Goal: Task Accomplishment & Management: Complete application form

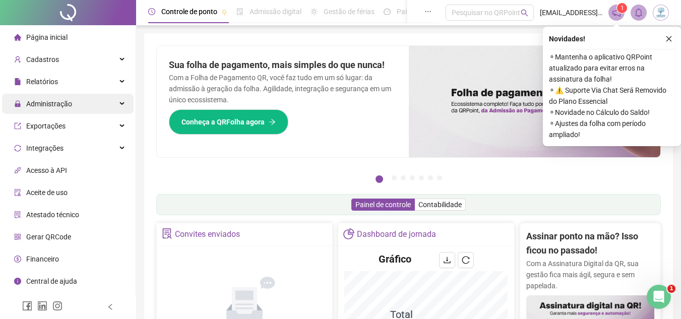
click at [99, 102] on div "Administração" at bounding box center [68, 104] width 132 height 20
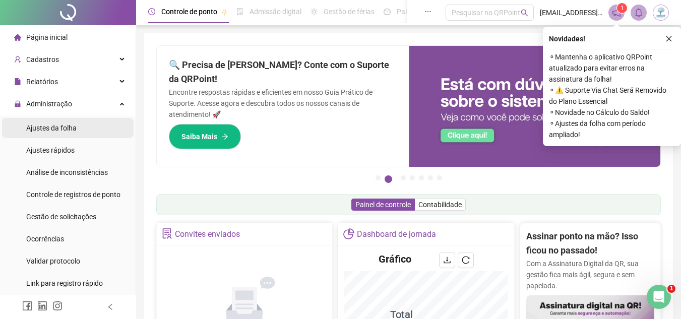
click at [96, 130] on li "Ajustes da folha" at bounding box center [68, 128] width 132 height 20
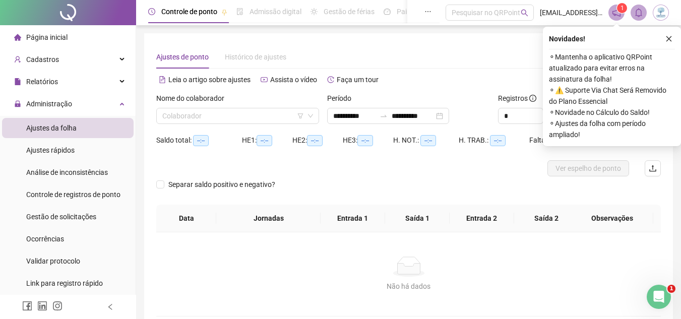
type input "**********"
click at [219, 110] on input "search" at bounding box center [233, 115] width 142 height 15
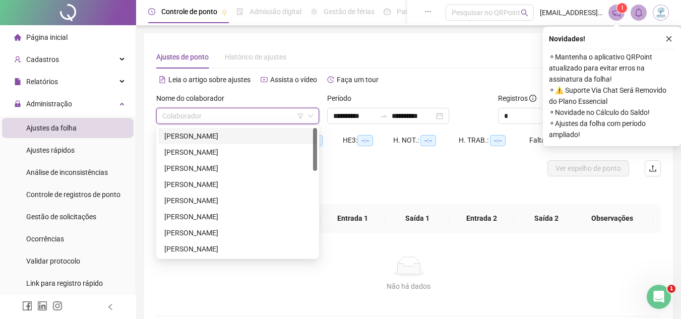
click at [224, 118] on input "search" at bounding box center [233, 115] width 142 height 15
click at [228, 140] on div "[PERSON_NAME]" at bounding box center [237, 136] width 147 height 11
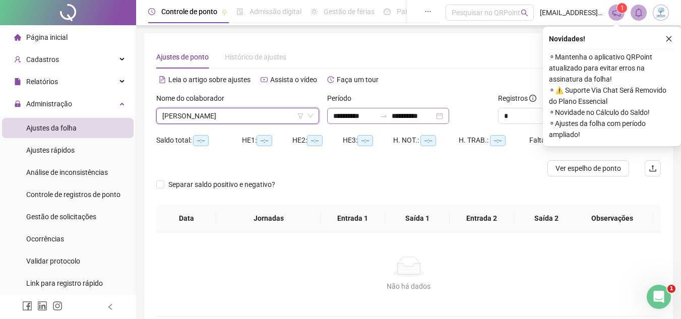
click at [449, 120] on div "**********" at bounding box center [388, 116] width 122 height 16
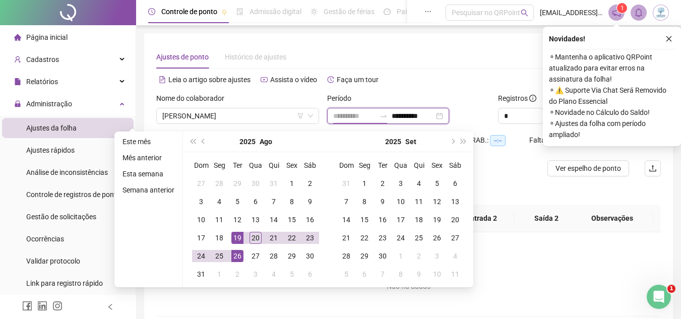
type input "**********"
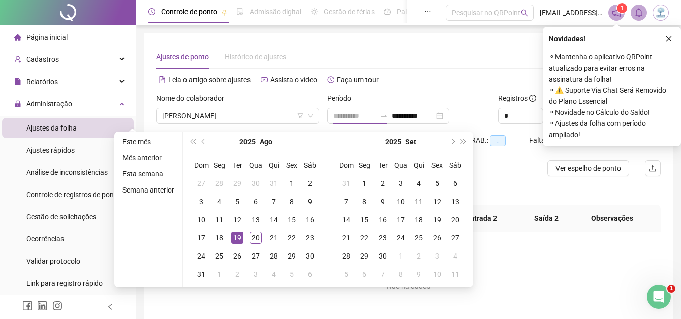
click at [234, 235] on div "19" at bounding box center [237, 238] width 12 height 12
type input "**********"
click at [253, 243] on div "20" at bounding box center [256, 238] width 12 height 12
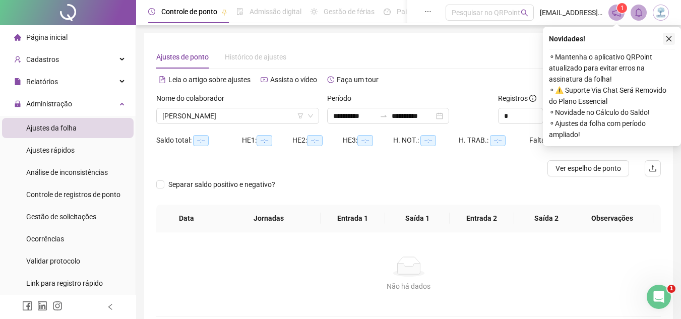
click at [669, 36] on icon "close" at bounding box center [669, 38] width 7 height 7
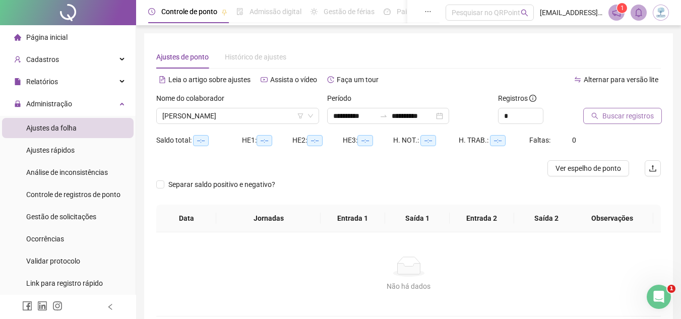
click at [636, 110] on button "Buscar registros" at bounding box center [622, 116] width 79 height 16
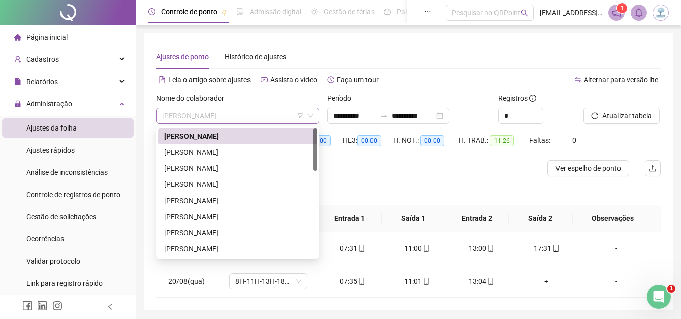
click at [274, 118] on span "[PERSON_NAME]" at bounding box center [237, 115] width 151 height 15
click at [273, 165] on div "[PERSON_NAME]" at bounding box center [237, 168] width 147 height 11
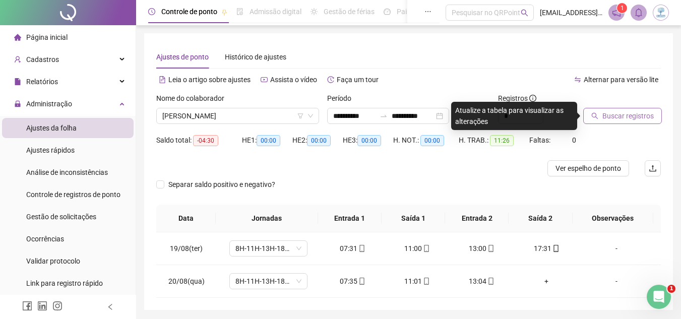
click at [621, 112] on span "Buscar registros" at bounding box center [628, 115] width 51 height 11
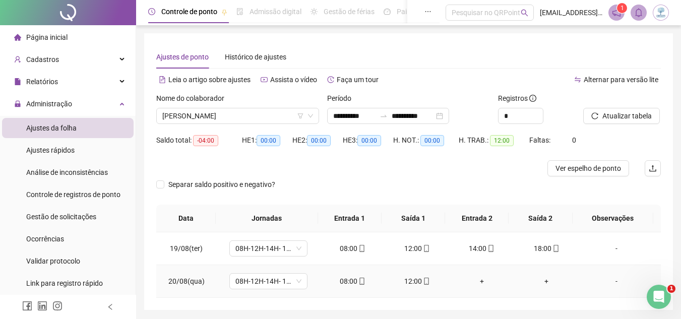
click at [478, 286] on div "+" at bounding box center [482, 281] width 48 height 11
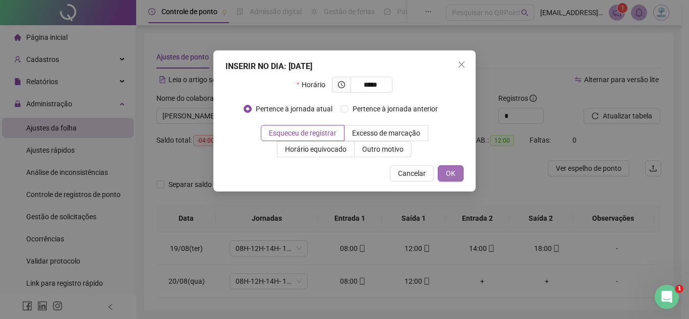
type input "*****"
click at [453, 176] on span "OK" at bounding box center [451, 173] width 10 height 11
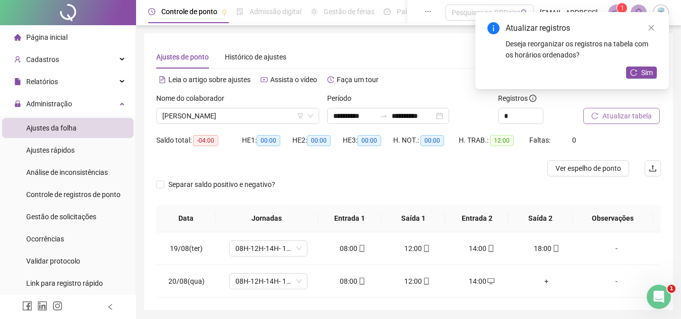
click at [637, 117] on span "Atualizar tabela" at bounding box center [627, 115] width 49 height 11
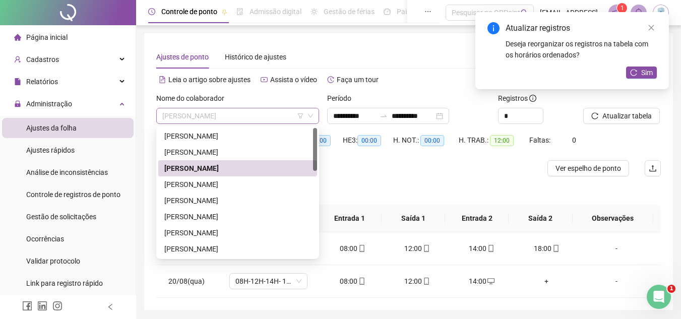
click at [235, 114] on span "[PERSON_NAME]" at bounding box center [237, 115] width 151 height 15
click at [247, 191] on div "[PERSON_NAME]" at bounding box center [237, 184] width 159 height 16
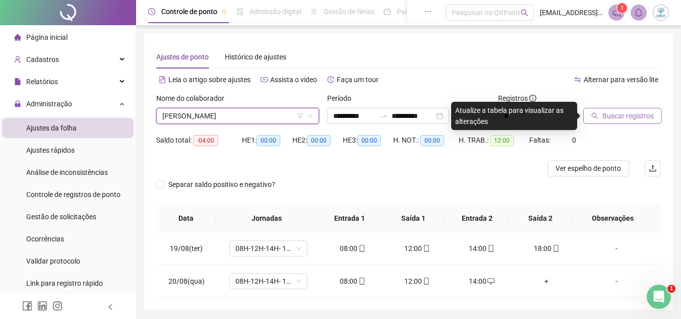
click at [621, 117] on span "Buscar registros" at bounding box center [628, 115] width 51 height 11
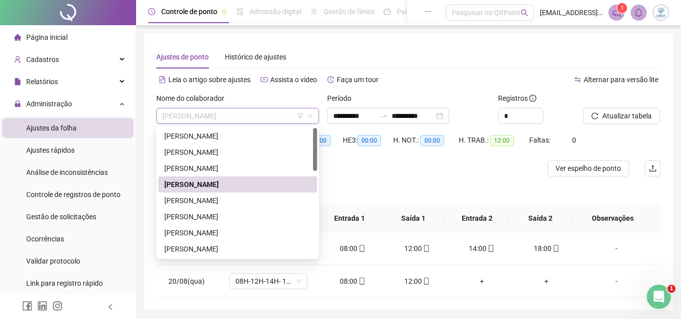
click at [251, 111] on span "[PERSON_NAME]" at bounding box center [237, 115] width 151 height 15
click at [260, 201] on div "[PERSON_NAME]" at bounding box center [237, 200] width 147 height 11
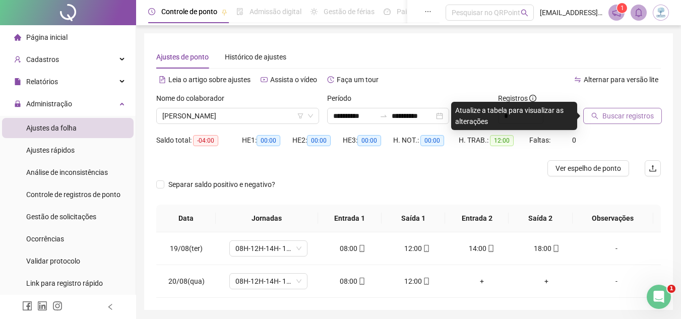
click at [622, 116] on span "Buscar registros" at bounding box center [628, 115] width 51 height 11
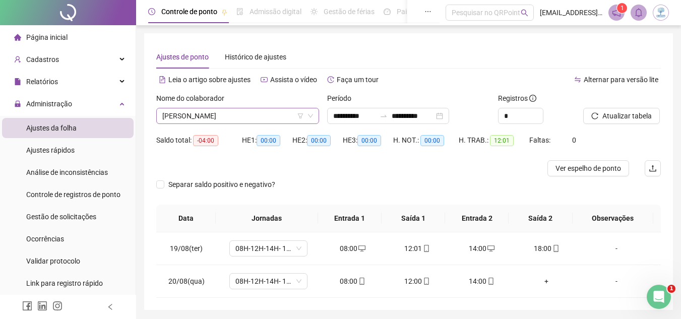
click at [218, 115] on span "[PERSON_NAME]" at bounding box center [237, 115] width 151 height 15
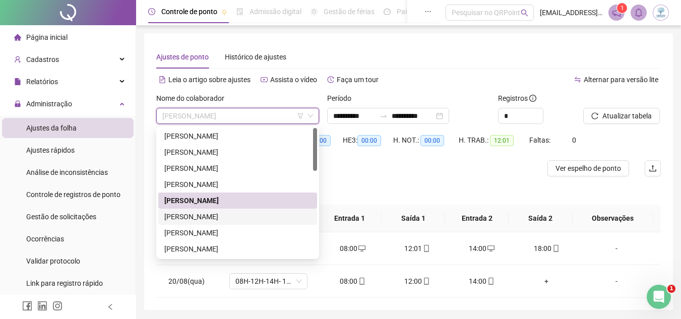
click at [238, 221] on div "[PERSON_NAME]" at bounding box center [237, 216] width 147 height 11
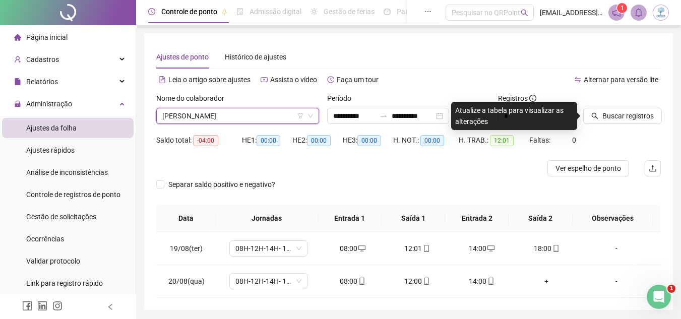
click at [646, 124] on div "Buscar registros" at bounding box center [622, 112] width 86 height 39
click at [642, 118] on span "Buscar registros" at bounding box center [628, 115] width 51 height 11
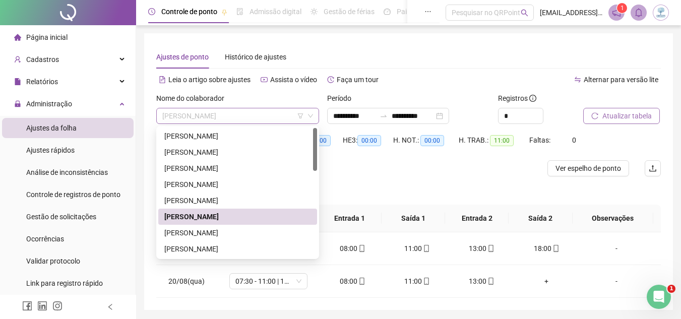
click at [275, 113] on span "[PERSON_NAME]" at bounding box center [237, 115] width 151 height 15
click at [281, 225] on div "[PERSON_NAME]" at bounding box center [237, 233] width 159 height 16
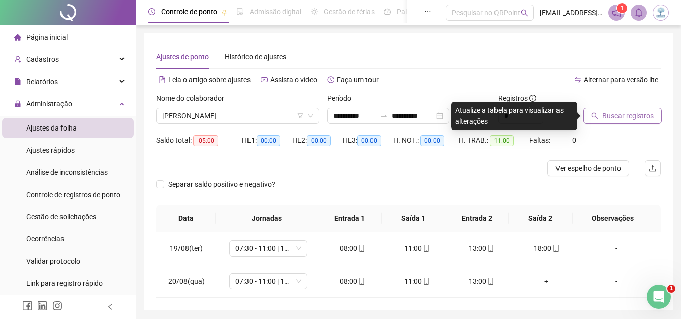
click at [631, 113] on span "Buscar registros" at bounding box center [628, 115] width 51 height 11
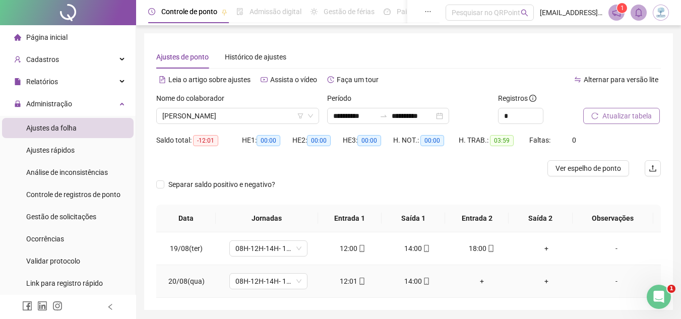
click at [475, 279] on div "+" at bounding box center [482, 281] width 48 height 11
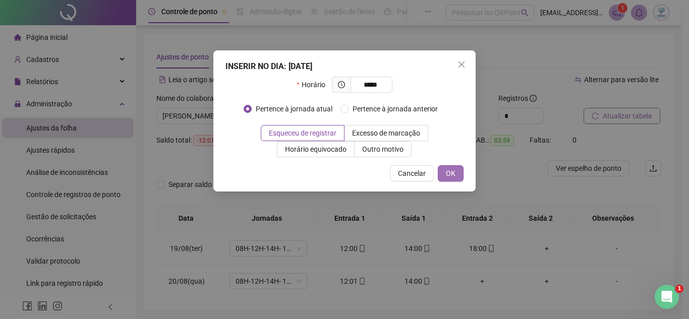
type input "*****"
click at [448, 174] on span "OK" at bounding box center [451, 173] width 10 height 11
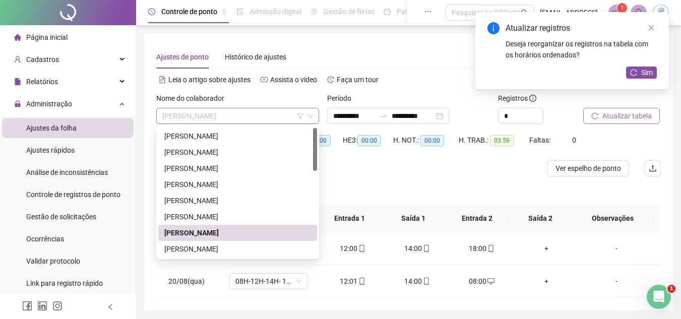
click at [284, 122] on span "[PERSON_NAME]" at bounding box center [237, 115] width 151 height 15
click at [271, 253] on div "[PERSON_NAME]" at bounding box center [237, 249] width 147 height 11
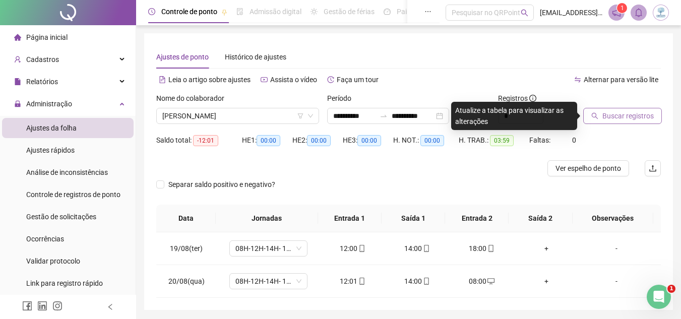
click at [606, 122] on button "Buscar registros" at bounding box center [622, 116] width 79 height 16
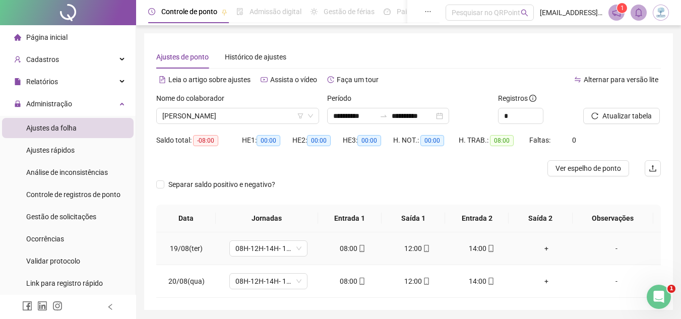
click at [541, 252] on div "+" at bounding box center [546, 248] width 48 height 11
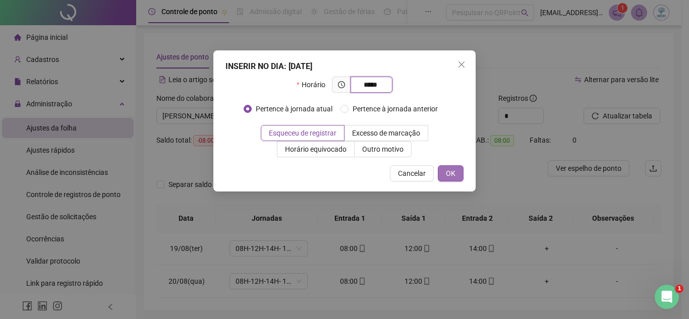
type input "*****"
click at [450, 168] on span "OK" at bounding box center [451, 173] width 10 height 11
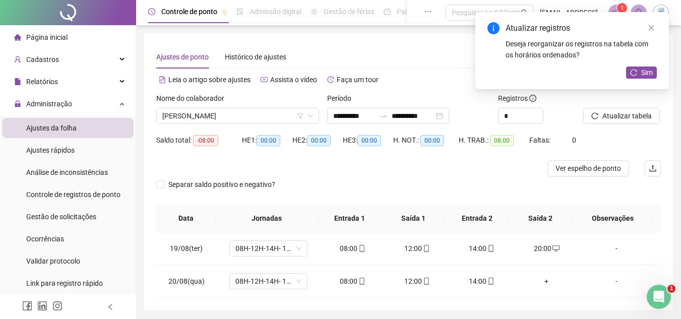
click at [605, 124] on div "Atualizar tabela" at bounding box center [622, 112] width 86 height 39
click at [607, 121] on span "Atualizar tabela" at bounding box center [627, 115] width 49 height 11
click at [252, 110] on span "[PERSON_NAME]" at bounding box center [237, 115] width 151 height 15
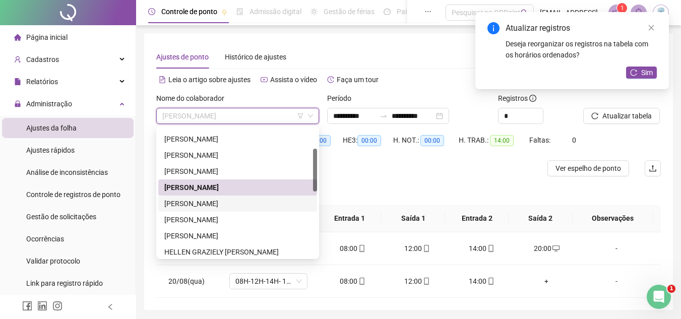
click at [254, 186] on div "[PERSON_NAME]" at bounding box center [237, 187] width 147 height 11
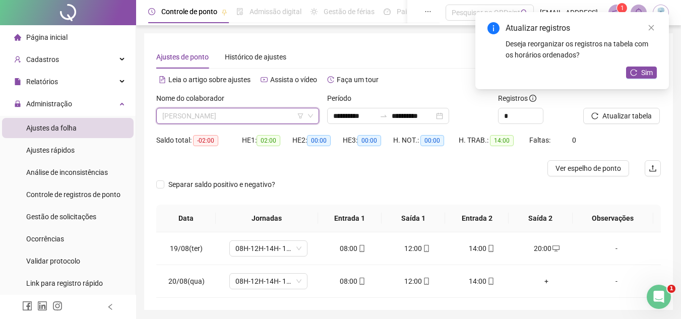
click at [269, 117] on span "[PERSON_NAME]" at bounding box center [237, 115] width 151 height 15
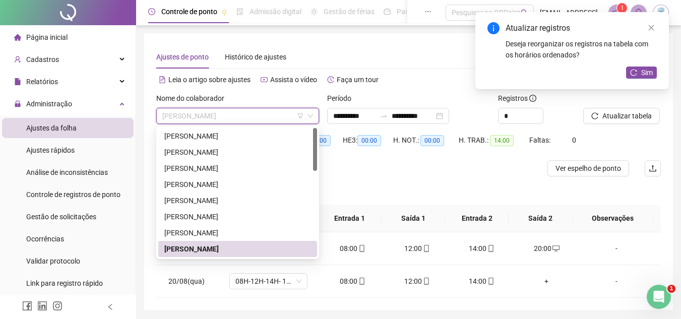
click at [258, 260] on div "[PERSON_NAME]" at bounding box center [237, 265] width 147 height 11
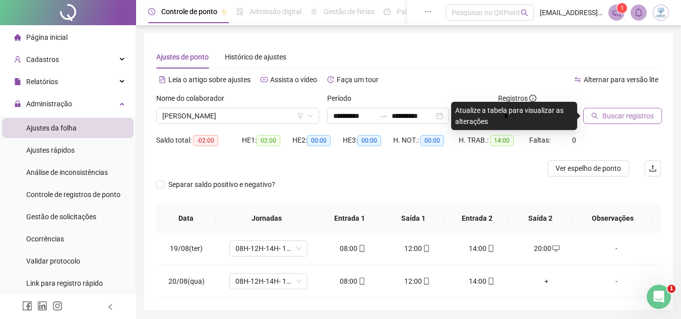
click at [598, 111] on button "Buscar registros" at bounding box center [622, 116] width 79 height 16
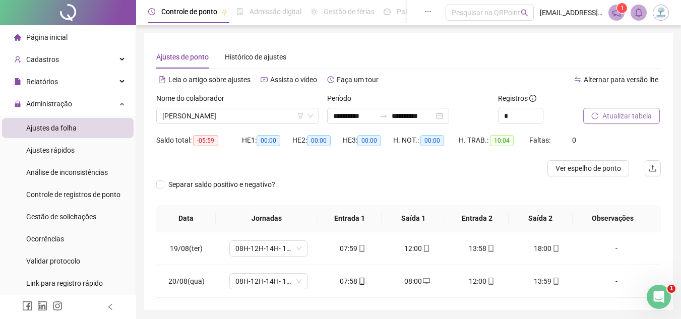
click at [626, 122] on button "Atualizar tabela" at bounding box center [621, 116] width 77 height 16
click at [278, 121] on span "[PERSON_NAME]" at bounding box center [237, 115] width 151 height 15
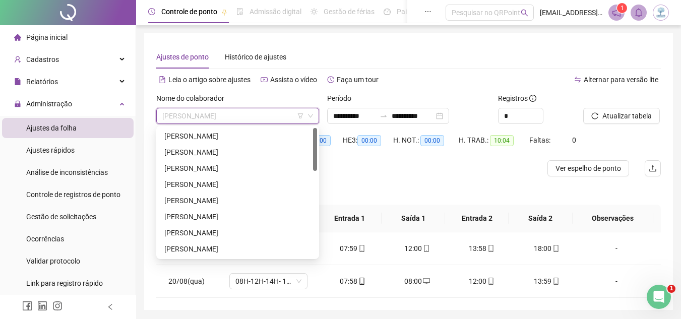
click at [283, 276] on div "[PERSON_NAME]" at bounding box center [237, 281] width 147 height 11
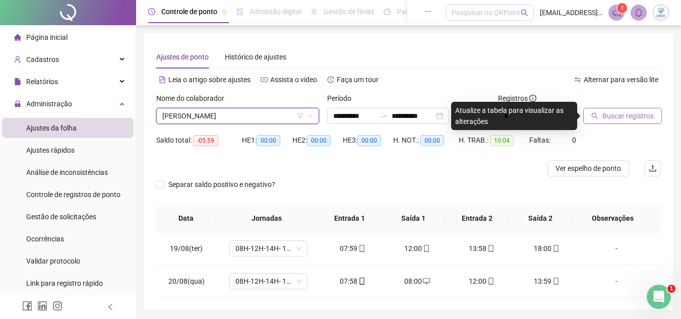
click at [601, 113] on button "Buscar registros" at bounding box center [622, 116] width 79 height 16
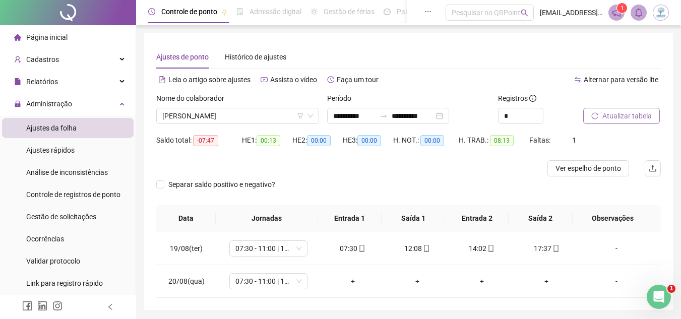
click at [611, 120] on span "Atualizar tabela" at bounding box center [627, 115] width 49 height 11
click at [260, 114] on span "[PERSON_NAME]" at bounding box center [237, 115] width 151 height 15
click at [605, 123] on button "Atualizar tabela" at bounding box center [621, 116] width 77 height 16
click at [278, 117] on span "[PERSON_NAME]" at bounding box center [237, 115] width 151 height 15
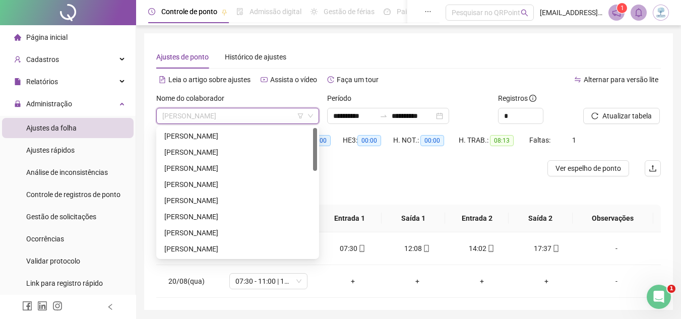
click at [272, 247] on div "[PERSON_NAME] [PERSON_NAME] [PERSON_NAME]" at bounding box center [237, 321] width 159 height 387
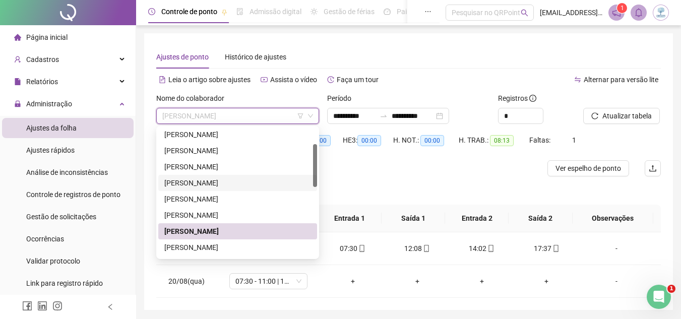
drag, startPoint x: 315, startPoint y: 156, endPoint x: 316, endPoint y: 175, distance: 18.7
click at [316, 175] on div at bounding box center [315, 165] width 4 height 43
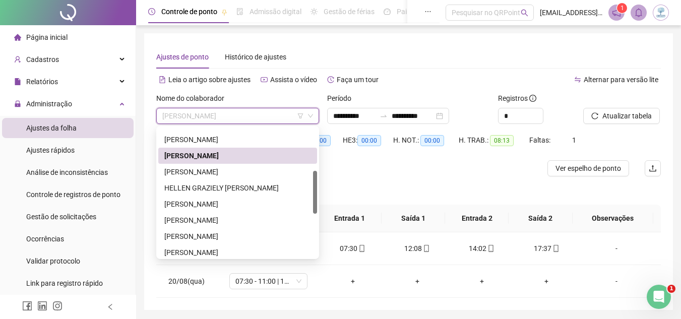
drag, startPoint x: 316, startPoint y: 175, endPoint x: 316, endPoint y: 200, distance: 24.7
click at [316, 200] on div at bounding box center [315, 192] width 4 height 43
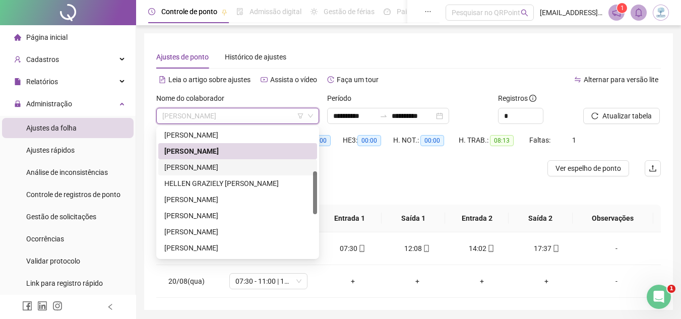
click at [294, 169] on div "[PERSON_NAME]" at bounding box center [237, 167] width 147 height 11
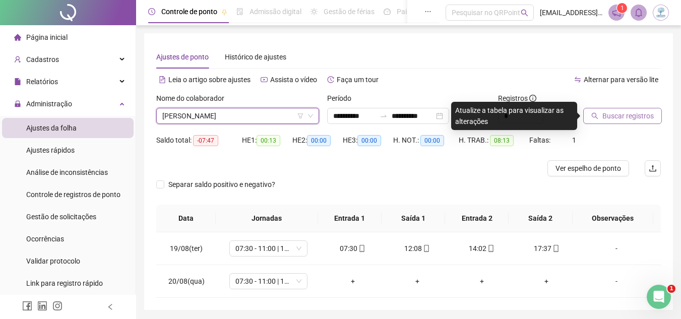
click at [607, 115] on span "Buscar registros" at bounding box center [628, 115] width 51 height 11
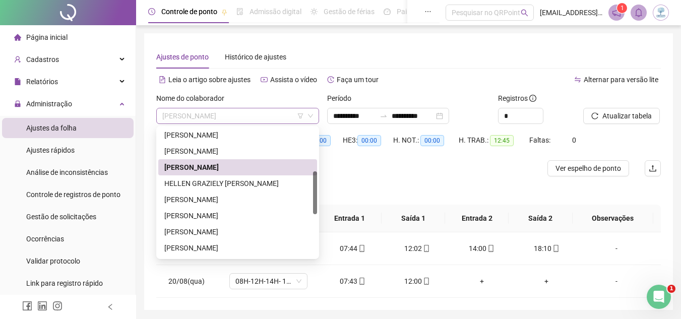
click at [206, 119] on span "[PERSON_NAME]" at bounding box center [237, 115] width 151 height 15
click at [219, 188] on div "HELLEN GRAZIELY [PERSON_NAME]" at bounding box center [237, 183] width 147 height 11
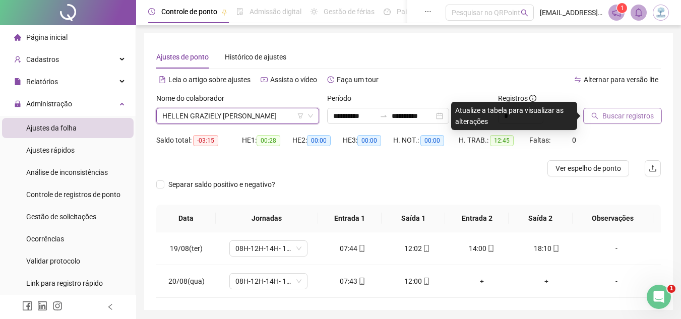
click at [595, 118] on icon "search" at bounding box center [594, 115] width 7 height 7
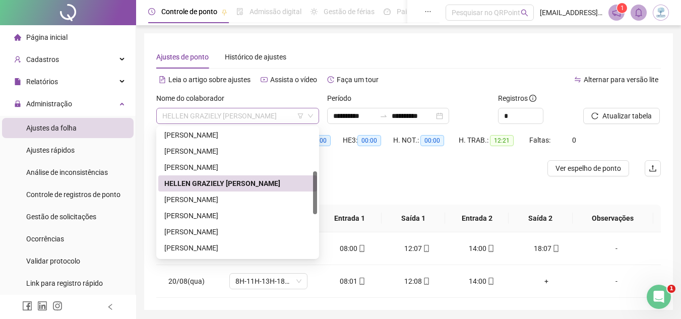
click at [251, 115] on span "HELLEN GRAZIELY [PERSON_NAME]" at bounding box center [237, 115] width 151 height 15
click at [248, 196] on div "[PERSON_NAME]" at bounding box center [237, 199] width 147 height 11
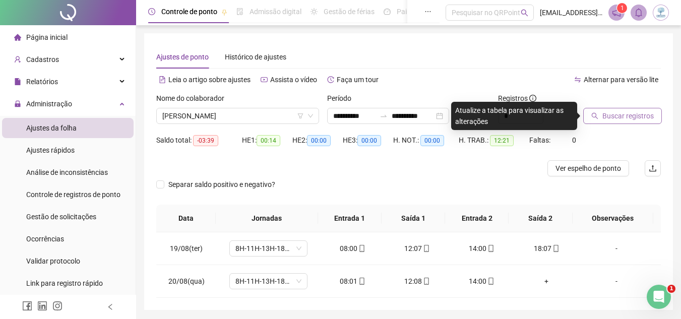
click at [622, 116] on span "Buscar registros" at bounding box center [628, 115] width 51 height 11
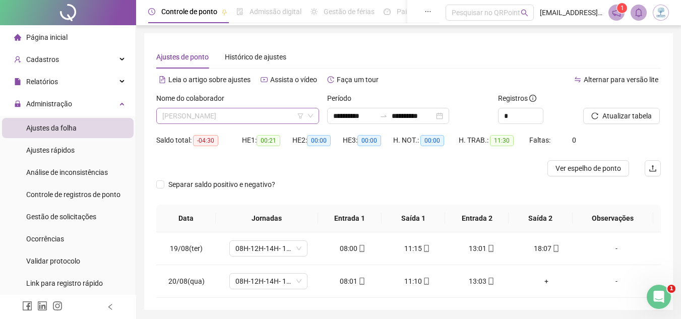
click at [258, 116] on span "[PERSON_NAME]" at bounding box center [237, 115] width 151 height 15
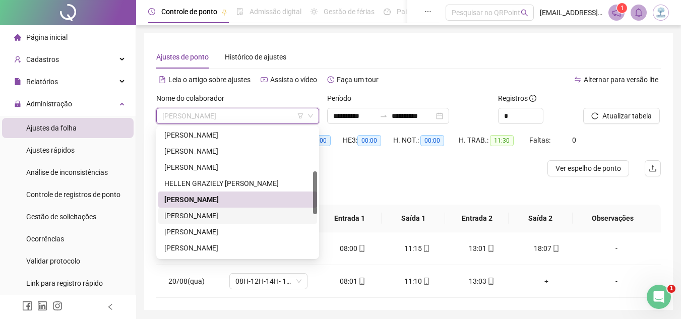
click at [256, 218] on div "[PERSON_NAME]" at bounding box center [237, 215] width 147 height 11
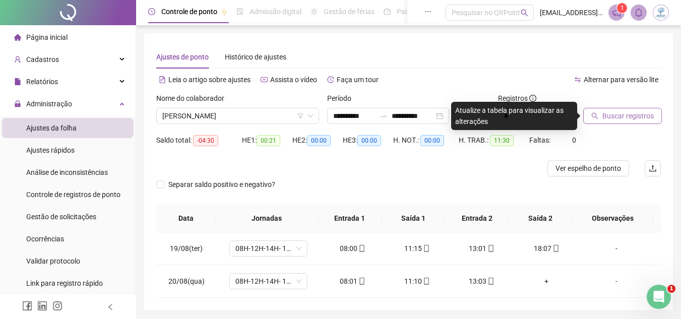
click at [624, 117] on span "Buscar registros" at bounding box center [628, 115] width 51 height 11
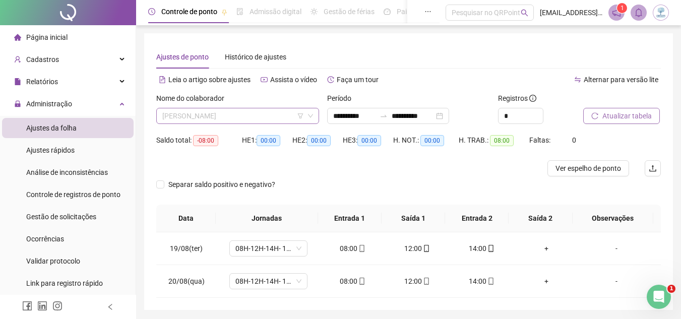
click at [250, 119] on span "[PERSON_NAME]" at bounding box center [237, 115] width 151 height 15
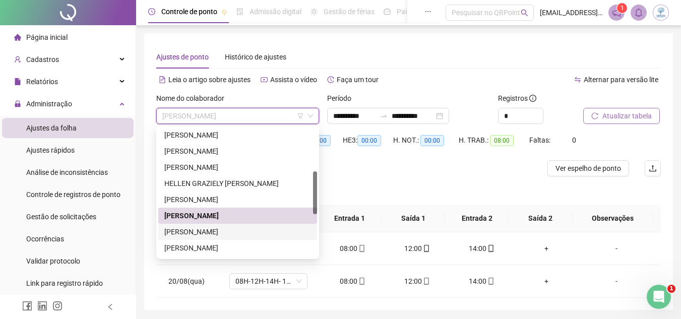
click at [261, 230] on div "[PERSON_NAME]" at bounding box center [237, 231] width 147 height 11
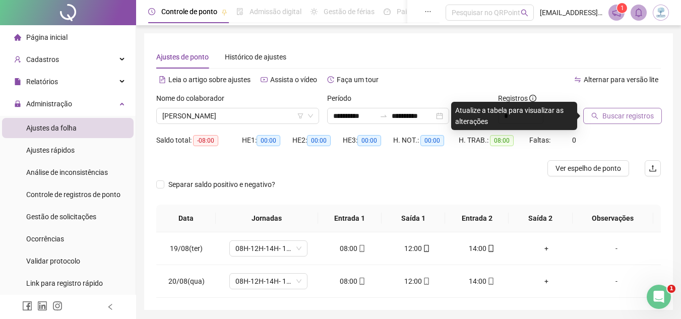
click at [627, 110] on span "Buscar registros" at bounding box center [628, 115] width 51 height 11
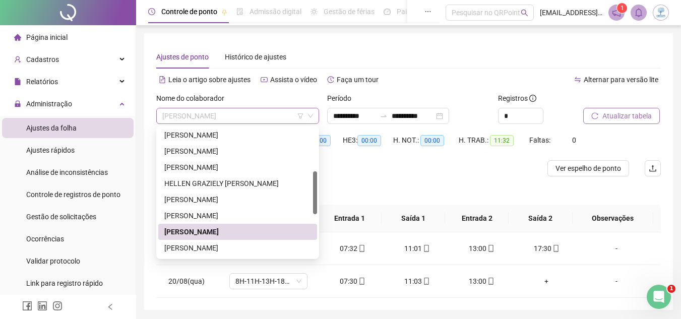
click at [251, 121] on span "[PERSON_NAME]" at bounding box center [237, 115] width 151 height 15
click at [264, 253] on div "[PERSON_NAME]" at bounding box center [237, 248] width 147 height 11
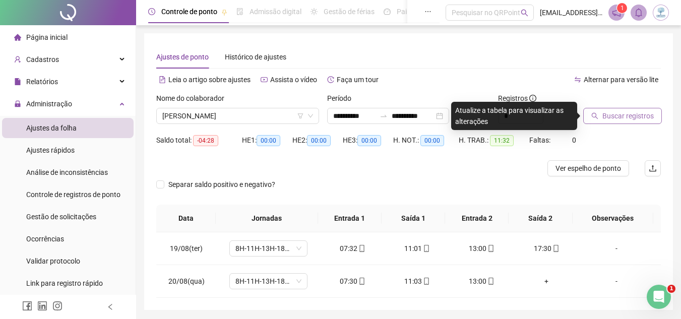
click at [610, 113] on span "Buscar registros" at bounding box center [628, 115] width 51 height 11
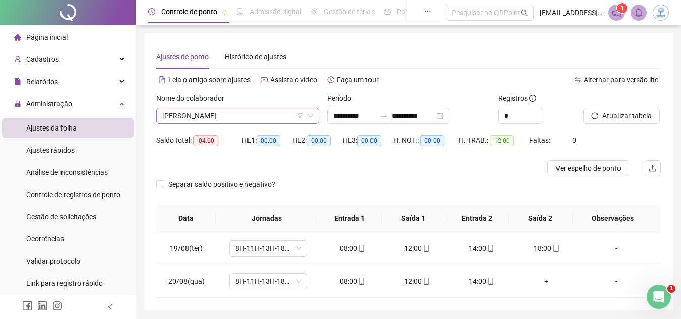
click at [243, 117] on span "[PERSON_NAME]" at bounding box center [237, 115] width 151 height 15
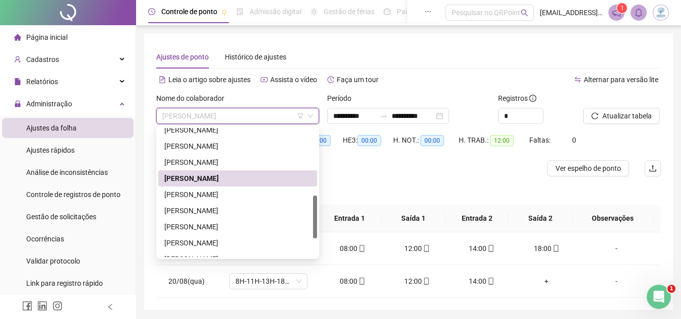
scroll to position [203, 0]
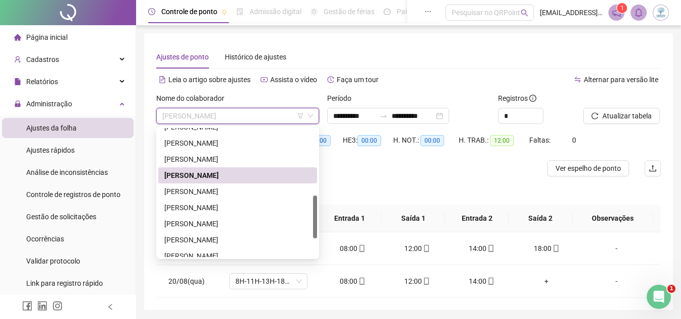
drag, startPoint x: 316, startPoint y: 192, endPoint x: 314, endPoint y: 216, distance: 24.3
click at [314, 216] on div at bounding box center [315, 217] width 4 height 43
click at [285, 185] on div "[PERSON_NAME]" at bounding box center [237, 192] width 159 height 16
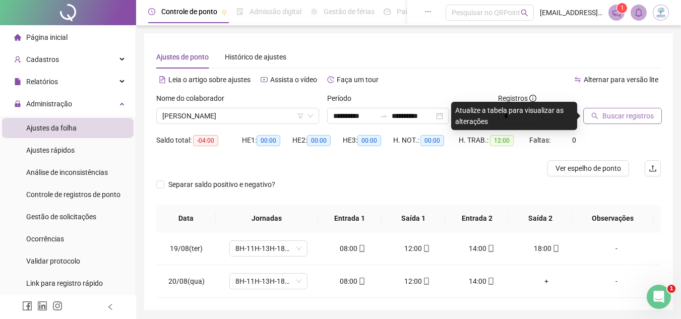
click at [589, 119] on button "Buscar registros" at bounding box center [622, 116] width 79 height 16
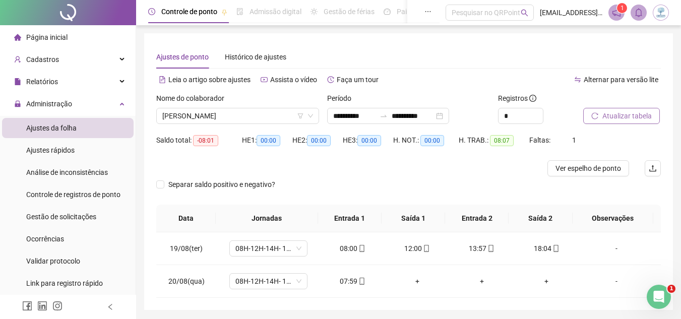
click at [639, 121] on span "Atualizar tabela" at bounding box center [627, 115] width 49 height 11
click at [477, 283] on div "14:18" at bounding box center [482, 281] width 48 height 11
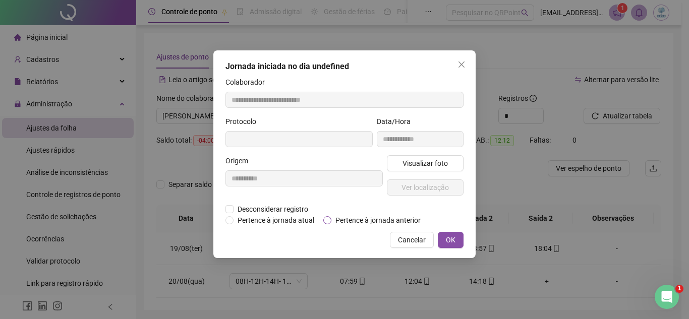
type input "**********"
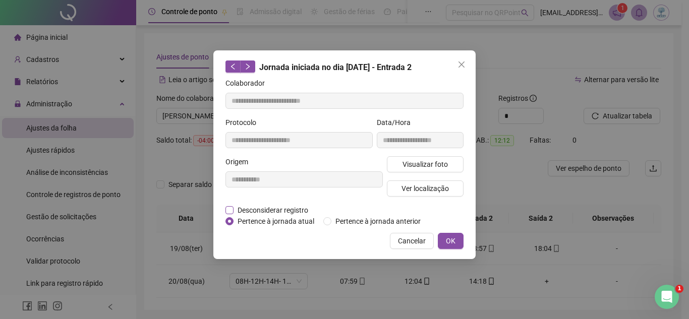
click at [293, 205] on span "Desconsiderar registro" at bounding box center [272, 210] width 79 height 11
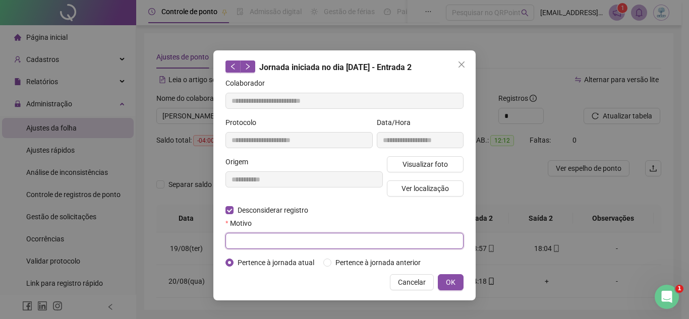
click at [340, 244] on input "text" at bounding box center [344, 241] width 238 height 16
type input "**********"
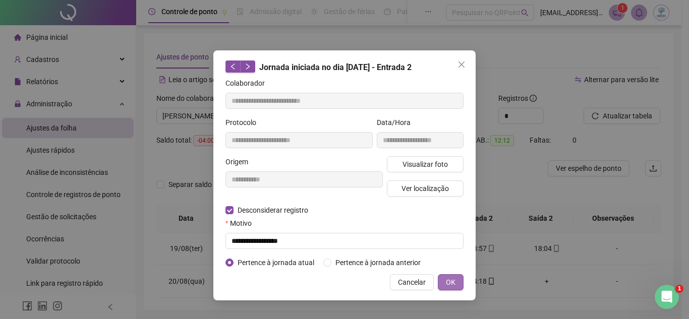
click at [452, 277] on span "OK" at bounding box center [451, 282] width 10 height 11
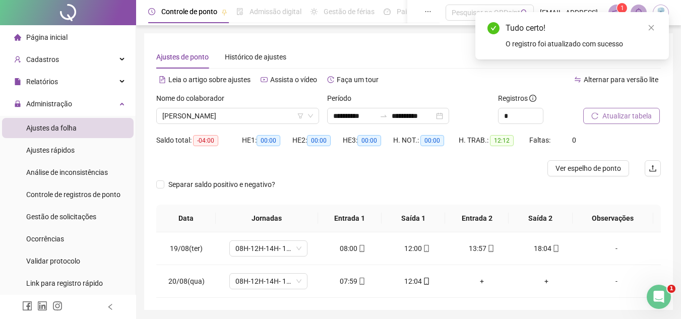
click at [615, 120] on span "Atualizar tabela" at bounding box center [627, 115] width 49 height 11
click at [479, 282] on div "+" at bounding box center [482, 281] width 48 height 11
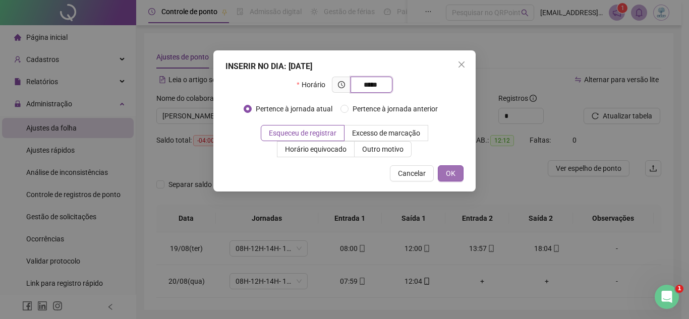
type input "*****"
click at [450, 178] on span "OK" at bounding box center [451, 173] width 10 height 11
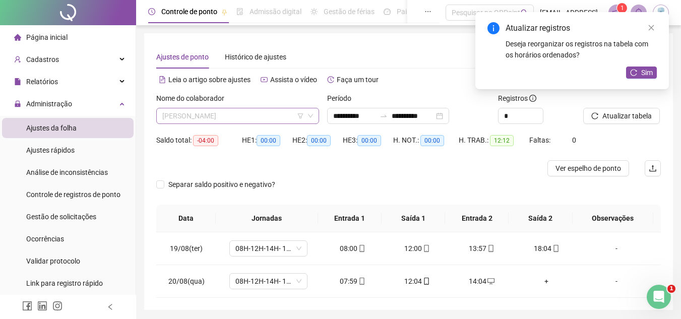
click at [278, 119] on span "[PERSON_NAME]" at bounding box center [237, 115] width 151 height 15
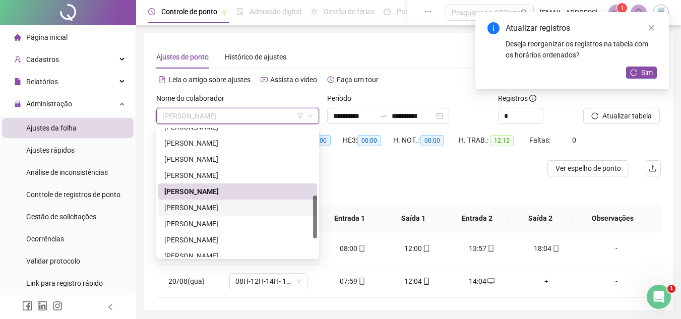
click at [269, 204] on div "[PERSON_NAME]" at bounding box center [237, 207] width 147 height 11
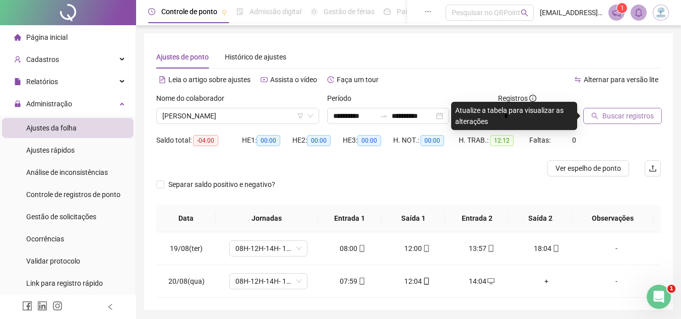
click at [622, 113] on span "Buscar registros" at bounding box center [628, 115] width 51 height 11
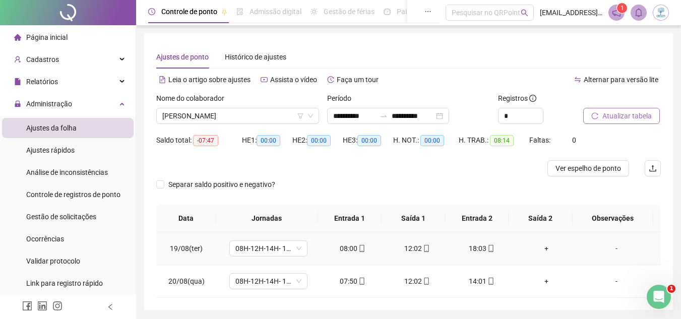
click at [547, 245] on div "+" at bounding box center [546, 248] width 48 height 11
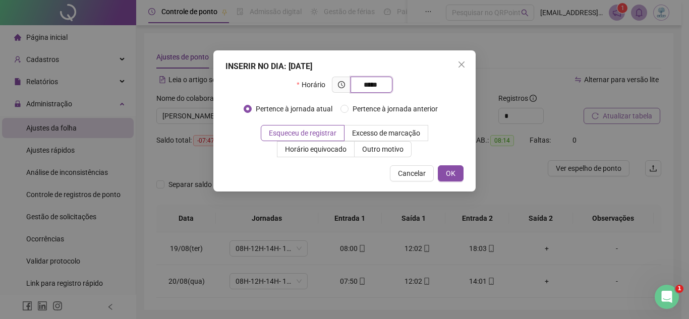
type input "*****"
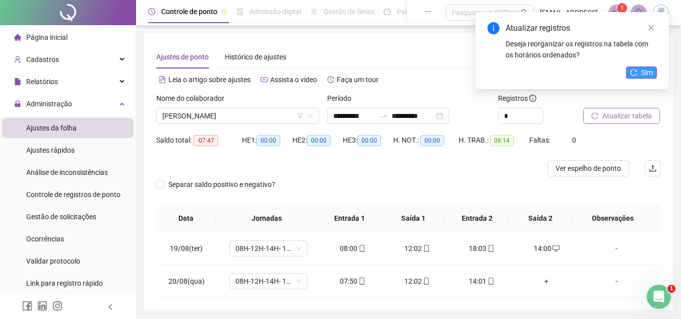
click at [647, 76] on span "Sim" at bounding box center [647, 72] width 12 height 11
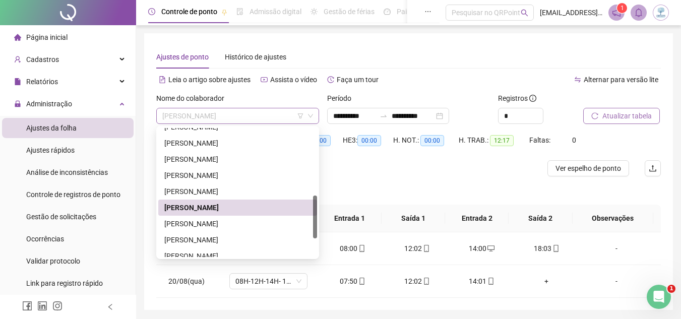
click at [254, 113] on span "[PERSON_NAME]" at bounding box center [237, 115] width 151 height 15
click at [254, 224] on div "[PERSON_NAME]" at bounding box center [237, 223] width 147 height 11
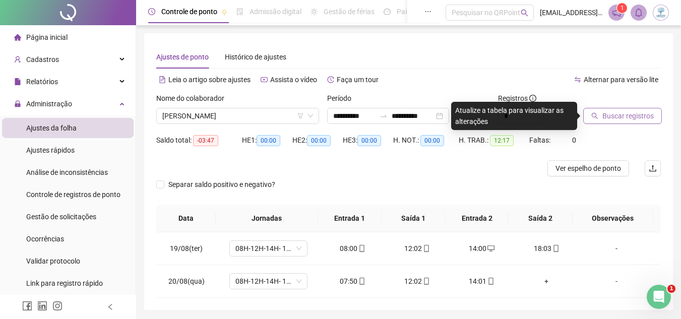
click at [597, 117] on icon "search" at bounding box center [594, 115] width 7 height 7
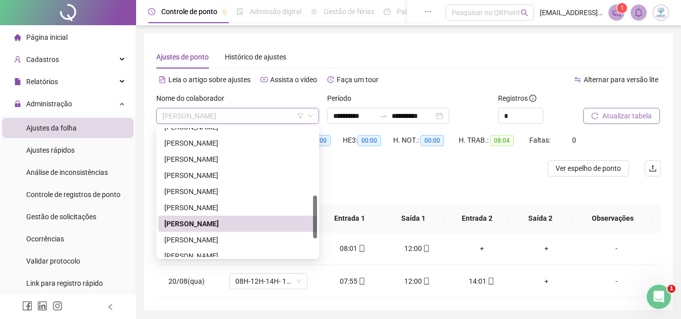
click at [282, 111] on span "[PERSON_NAME]" at bounding box center [237, 115] width 151 height 15
drag, startPoint x: 317, startPoint y: 231, endPoint x: 317, endPoint y: 254, distance: 22.7
click at [317, 254] on div "267157 261442 214297 [PERSON_NAME] [PERSON_NAME]" at bounding box center [237, 192] width 163 height 133
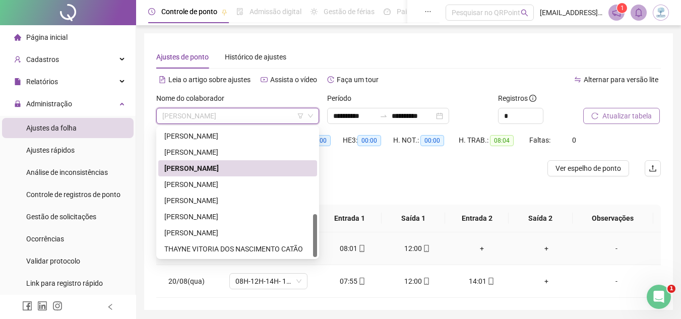
drag, startPoint x: 316, startPoint y: 233, endPoint x: 313, endPoint y: 263, distance: 29.9
click at [313, 263] on body "**********" at bounding box center [340, 159] width 681 height 319
click at [252, 201] on div "[PERSON_NAME]" at bounding box center [237, 200] width 147 height 11
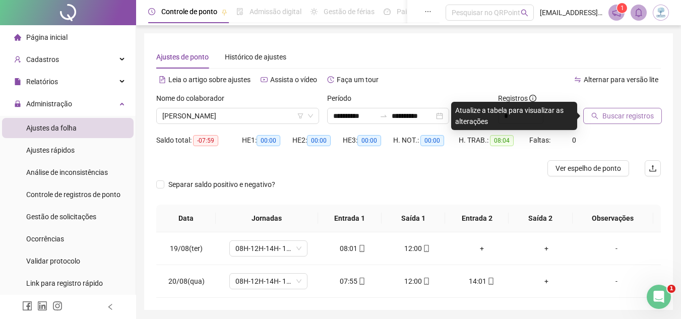
click at [641, 112] on span "Buscar registros" at bounding box center [628, 115] width 51 height 11
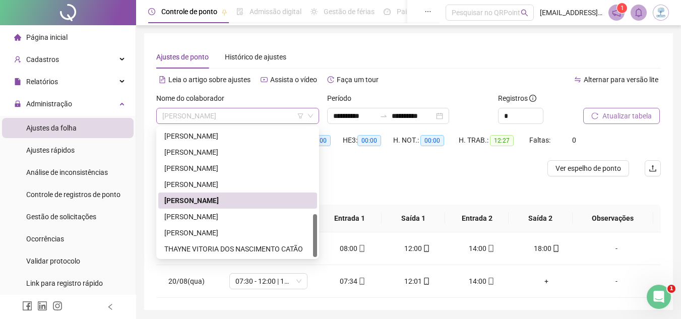
click at [249, 113] on span "[PERSON_NAME]" at bounding box center [237, 115] width 151 height 15
click at [255, 218] on div "[PERSON_NAME]" at bounding box center [237, 216] width 147 height 11
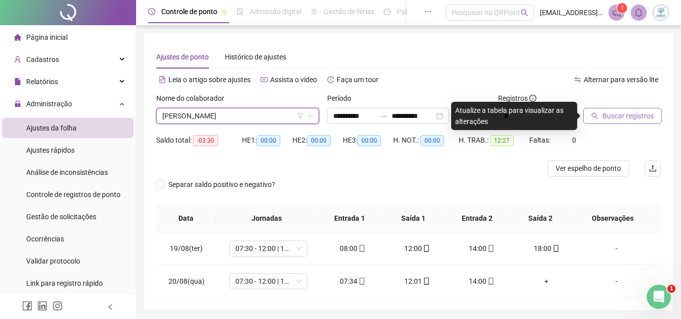
click at [619, 113] on span "Buscar registros" at bounding box center [628, 115] width 51 height 11
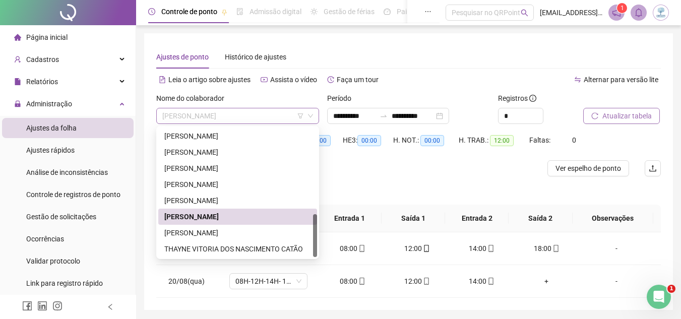
click at [221, 117] on span "[PERSON_NAME]" at bounding box center [237, 115] width 151 height 15
click at [295, 235] on div "[PERSON_NAME]" at bounding box center [237, 232] width 147 height 11
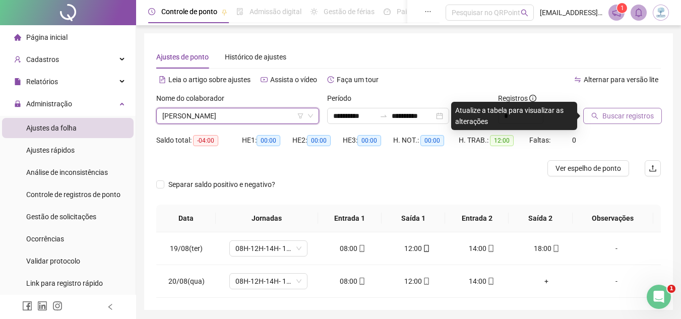
click at [624, 111] on span "Buscar registros" at bounding box center [628, 115] width 51 height 11
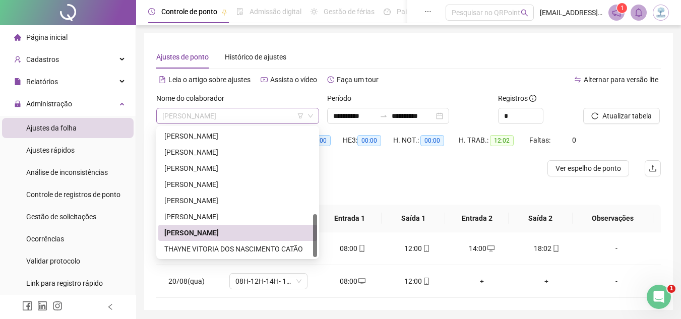
click at [253, 112] on span "[PERSON_NAME]" at bounding box center [237, 115] width 151 height 15
click at [274, 245] on div "THAYNE VITORIA DOS NASCIMENTO CATÃO" at bounding box center [237, 249] width 147 height 11
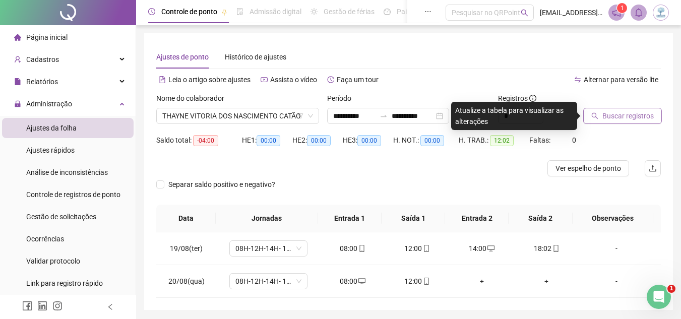
click at [636, 111] on span "Buscar registros" at bounding box center [628, 115] width 51 height 11
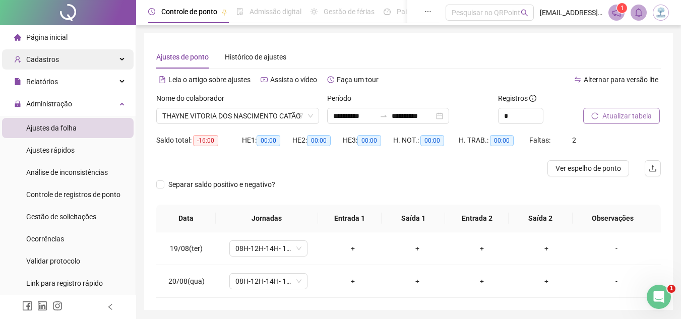
click at [119, 61] on div "Cadastros" at bounding box center [68, 59] width 132 height 20
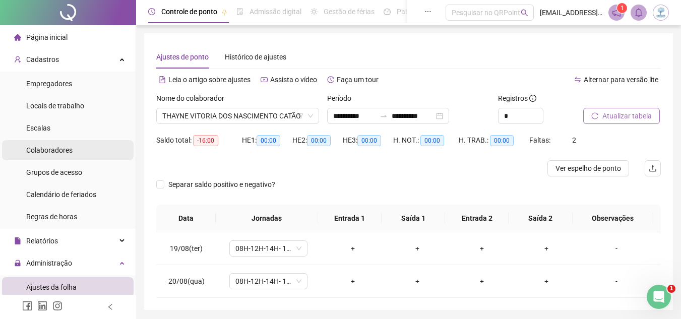
click at [92, 146] on li "Colaboradores" at bounding box center [68, 150] width 132 height 20
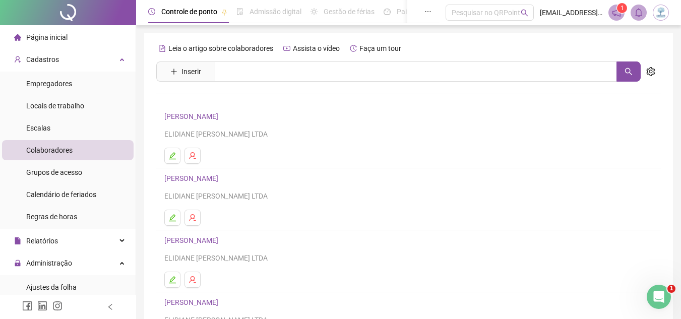
click at [221, 243] on link "[PERSON_NAME]" at bounding box center [192, 240] width 57 height 8
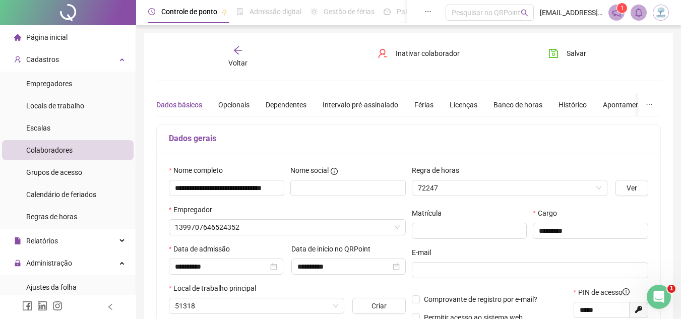
type input "**********"
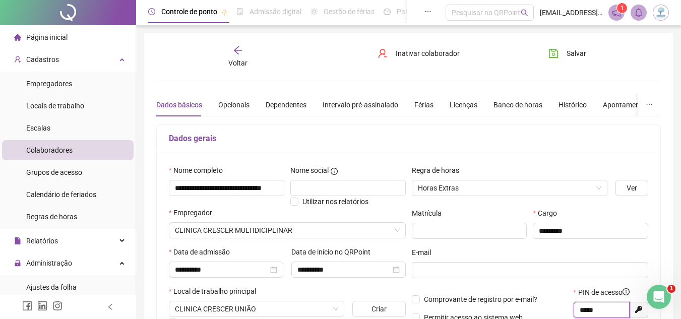
click at [590, 307] on input "*****" at bounding box center [601, 310] width 42 height 11
